Goal: Task Accomplishment & Management: Complete application form

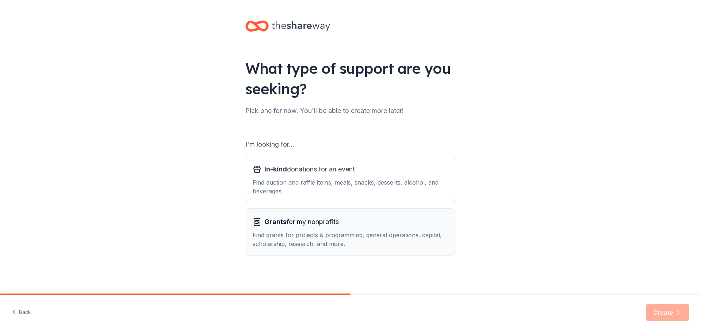
click at [290, 232] on div "Find grants for projects & programming, general operations, capital, scholarshi…" at bounding box center [351, 239] width 196 height 18
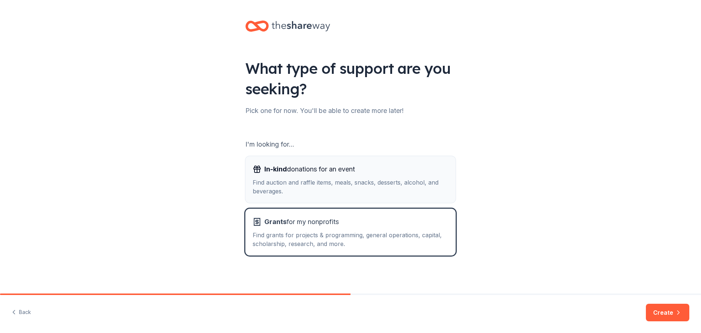
click at [285, 170] on span "In-kind donations for an event" at bounding box center [309, 169] width 91 height 12
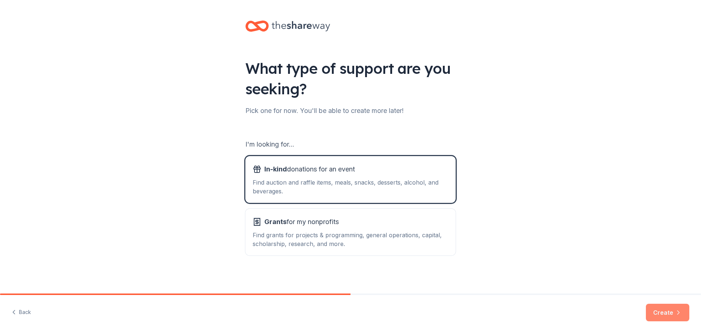
click at [656, 313] on button "Create" at bounding box center [667, 312] width 43 height 18
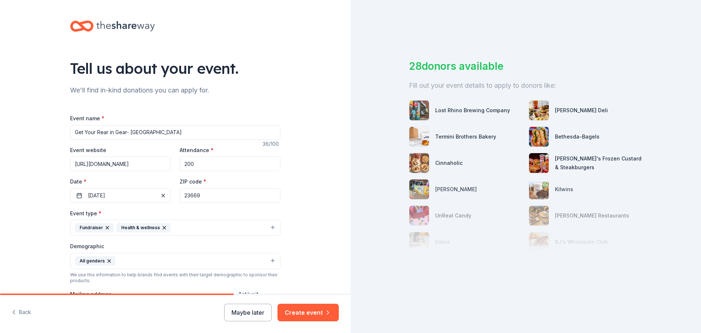
drag, startPoint x: 169, startPoint y: 133, endPoint x: 129, endPoint y: 130, distance: 40.3
click at [129, 130] on input "Get Your Rear in Gear- Hampton Roads" at bounding box center [175, 132] width 210 height 15
type input "Get Your Rear in Gear- [GEOGRAPHIC_DATA]"
click at [104, 168] on input "https://donate.coloncancercoalition.org/hamptonroads" at bounding box center [120, 163] width 101 height 15
click at [135, 163] on input "https://donate.coloncancercoalition.org/hamptonroads" at bounding box center [120, 163] width 101 height 15
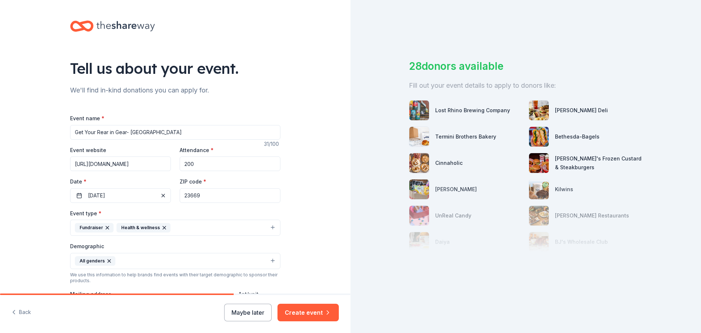
click at [164, 165] on input "https://donate.coloncancercoalition.org/hamptonroads" at bounding box center [120, 163] width 101 height 15
click at [137, 164] on input "https://donate.coloncancercoalition.org/hamptonroads" at bounding box center [120, 163] width 101 height 15
type input "https://donate.coloncancercoalition.org/columbus"
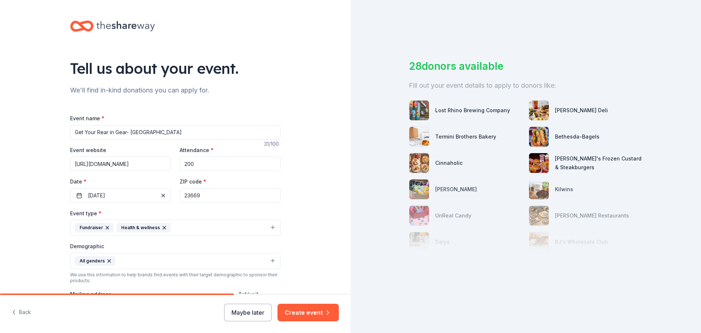
drag, startPoint x: 207, startPoint y: 164, endPoint x: 154, endPoint y: 161, distance: 53.1
click at [154, 161] on div "Event website https://donate.coloncancercoalition.org/columbus Attendance * 200…" at bounding box center [175, 173] width 210 height 57
type input "250"
click at [96, 197] on button "03/26/2025" at bounding box center [120, 195] width 101 height 15
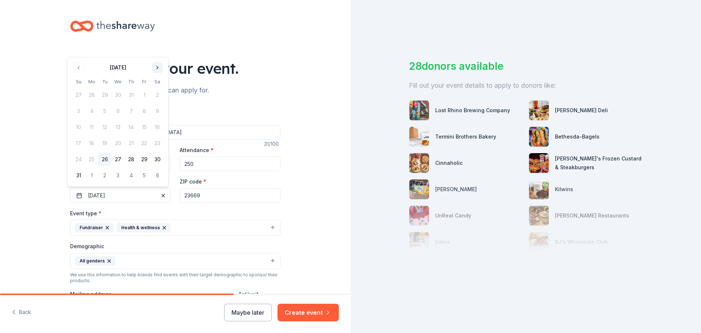
click at [156, 65] on button "Go to next month" at bounding box center [157, 67] width 10 height 10
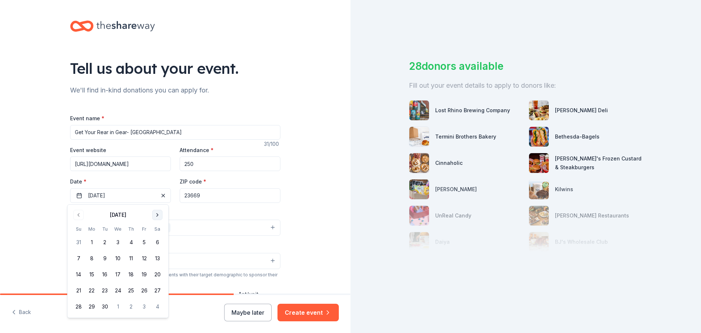
click at [160, 215] on button "Go to next month" at bounding box center [157, 215] width 10 height 10
click at [158, 245] on button "4" at bounding box center [157, 242] width 13 height 13
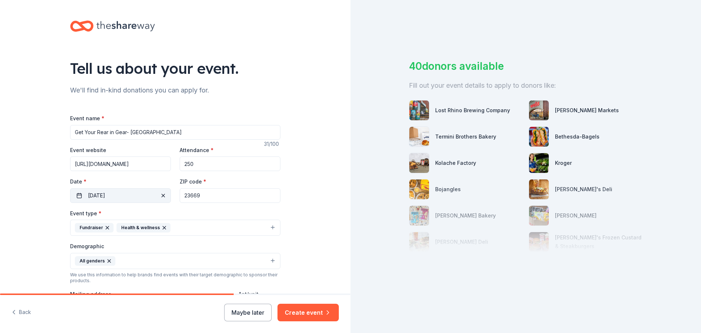
drag, startPoint x: 208, startPoint y: 196, endPoint x: 162, endPoint y: 193, distance: 46.5
click at [162, 193] on div "Event website https://donate.coloncancercoalition.org/columbus Attendance * 250…" at bounding box center [175, 173] width 210 height 57
click at [230, 200] on input "23669" at bounding box center [230, 195] width 101 height 15
drag, startPoint x: 219, startPoint y: 199, endPoint x: 161, endPoint y: 194, distance: 57.9
click at [161, 194] on div "Event website https://donate.coloncancercoalition.org/columbus Attendance * 250…" at bounding box center [175, 173] width 210 height 57
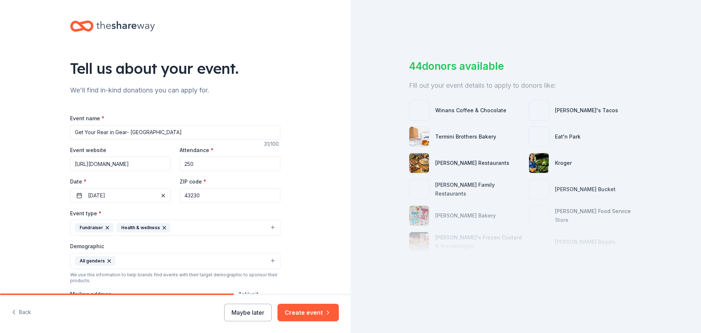
type input "43230"
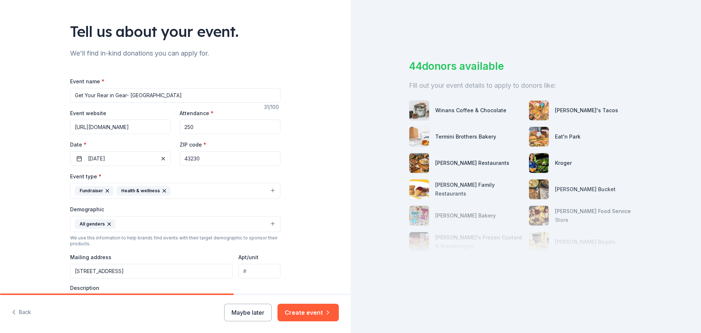
scroll to position [51, 0]
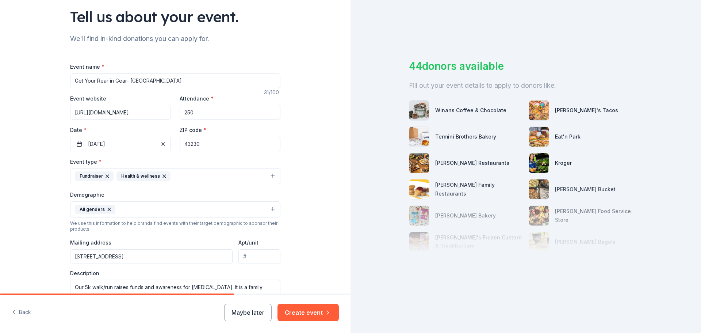
click at [247, 253] on input "Apt/unit" at bounding box center [259, 256] width 42 height 15
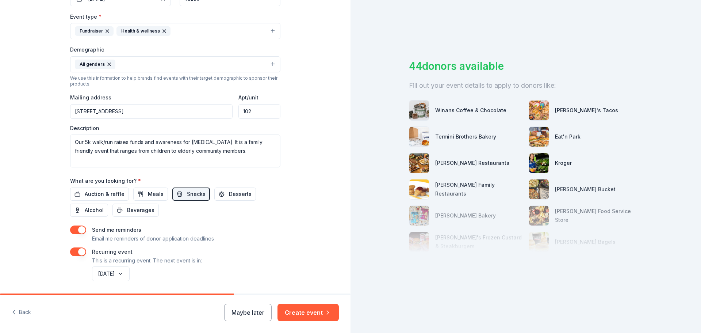
scroll to position [221, 0]
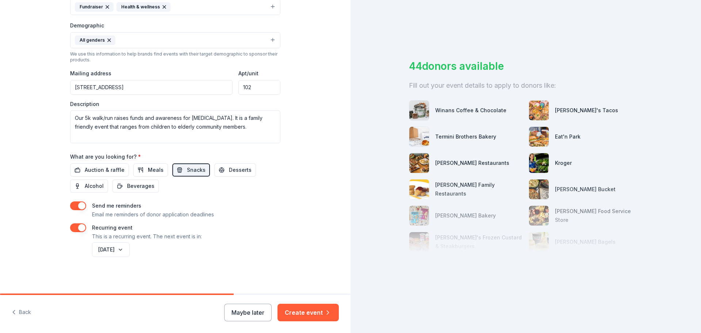
type input "102"
click at [299, 317] on button "Create event" at bounding box center [308, 312] width 61 height 18
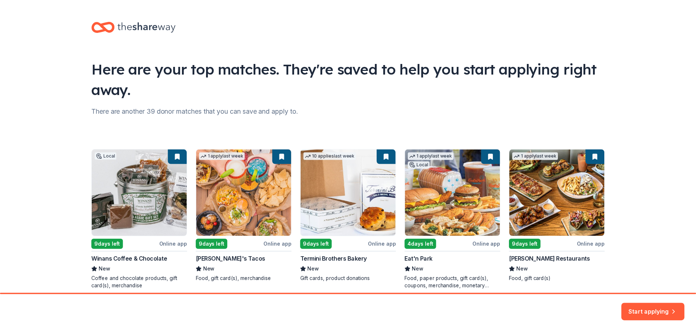
scroll to position [31, 0]
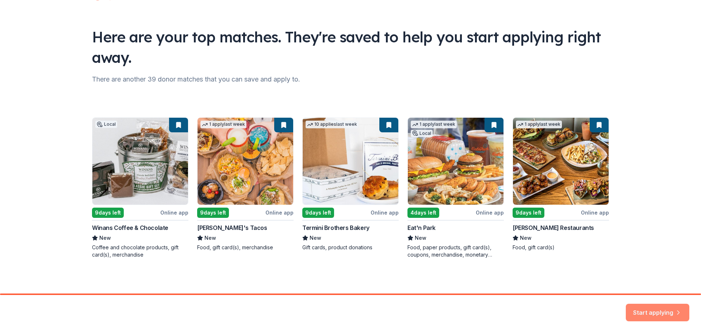
click at [666, 311] on button "Start applying" at bounding box center [658, 308] width 64 height 18
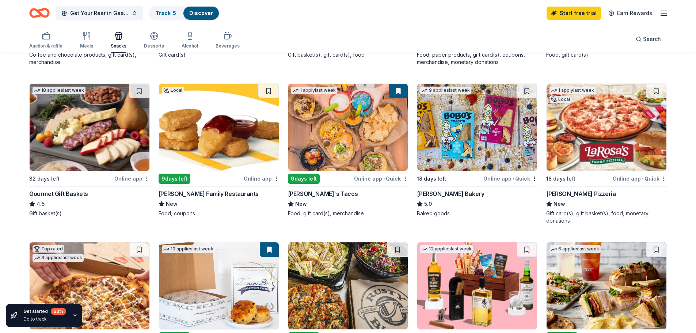
scroll to position [207, 0]
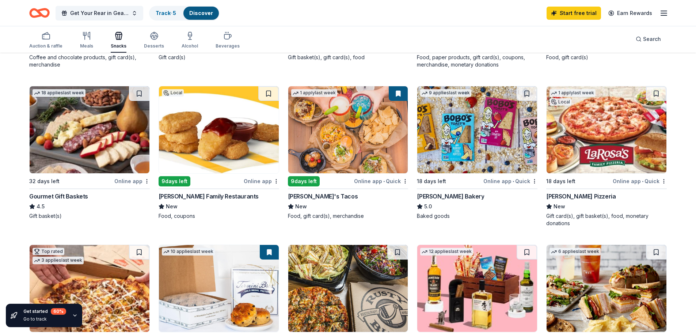
click at [501, 180] on div "Online app • Quick" at bounding box center [510, 180] width 54 height 9
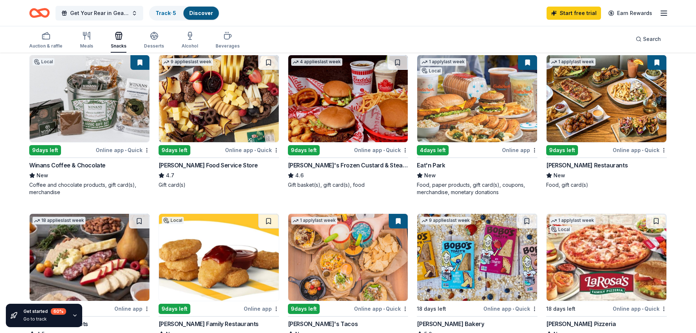
scroll to position [73, 0]
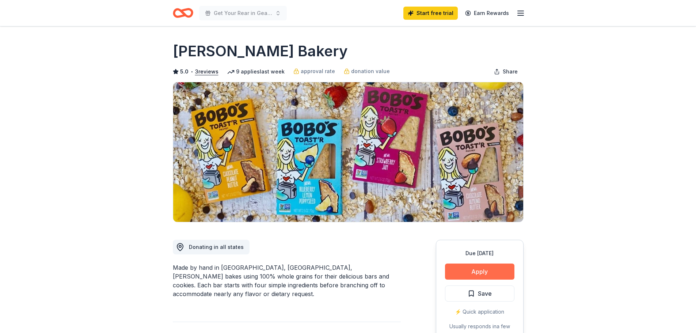
click at [475, 268] on button "Apply" at bounding box center [479, 271] width 69 height 16
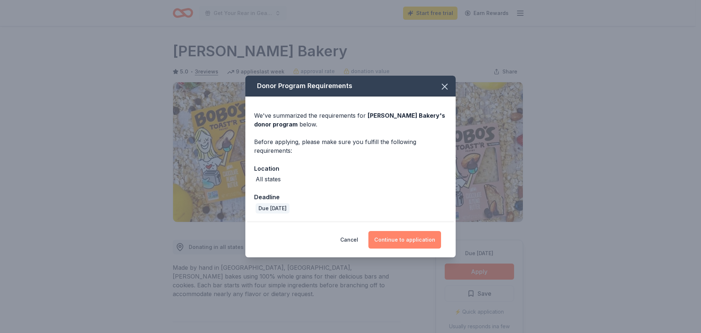
click at [413, 239] on button "Continue to application" at bounding box center [404, 240] width 73 height 18
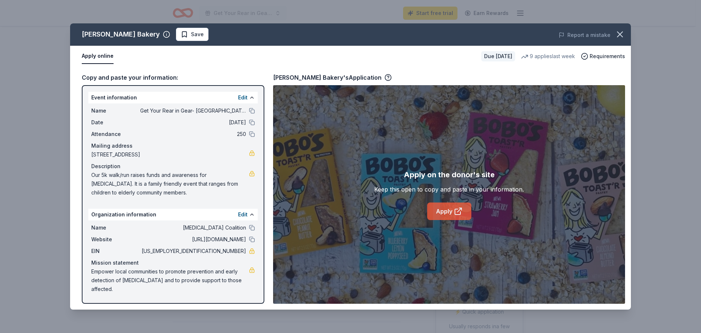
click at [438, 213] on link "Apply" at bounding box center [449, 211] width 44 height 18
click at [620, 35] on icon "button" at bounding box center [620, 34] width 5 height 5
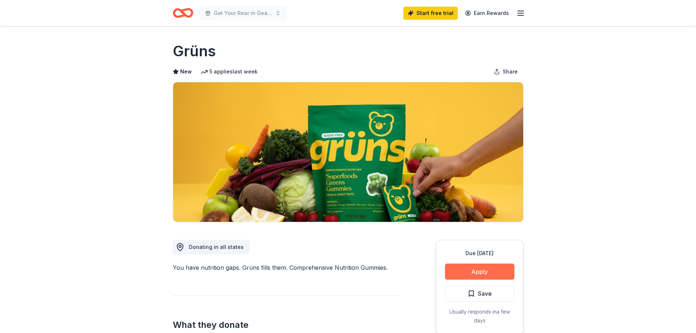
click at [471, 272] on button "Apply" at bounding box center [479, 271] width 69 height 16
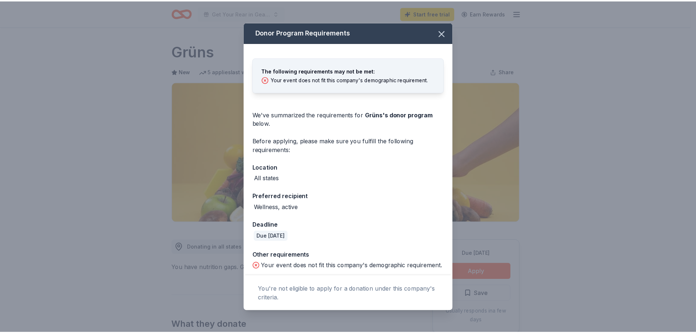
scroll to position [12, 0]
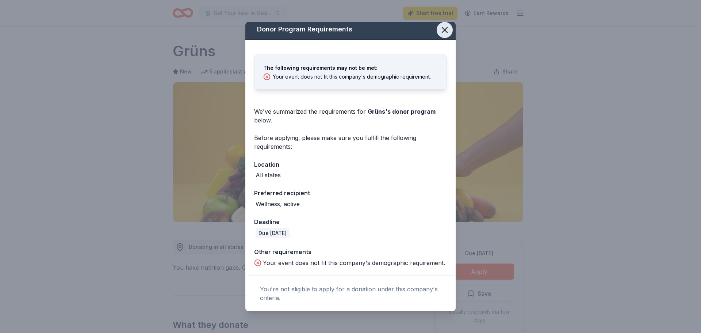
click at [440, 25] on icon "button" at bounding box center [445, 30] width 10 height 10
